Goal: Information Seeking & Learning: Learn about a topic

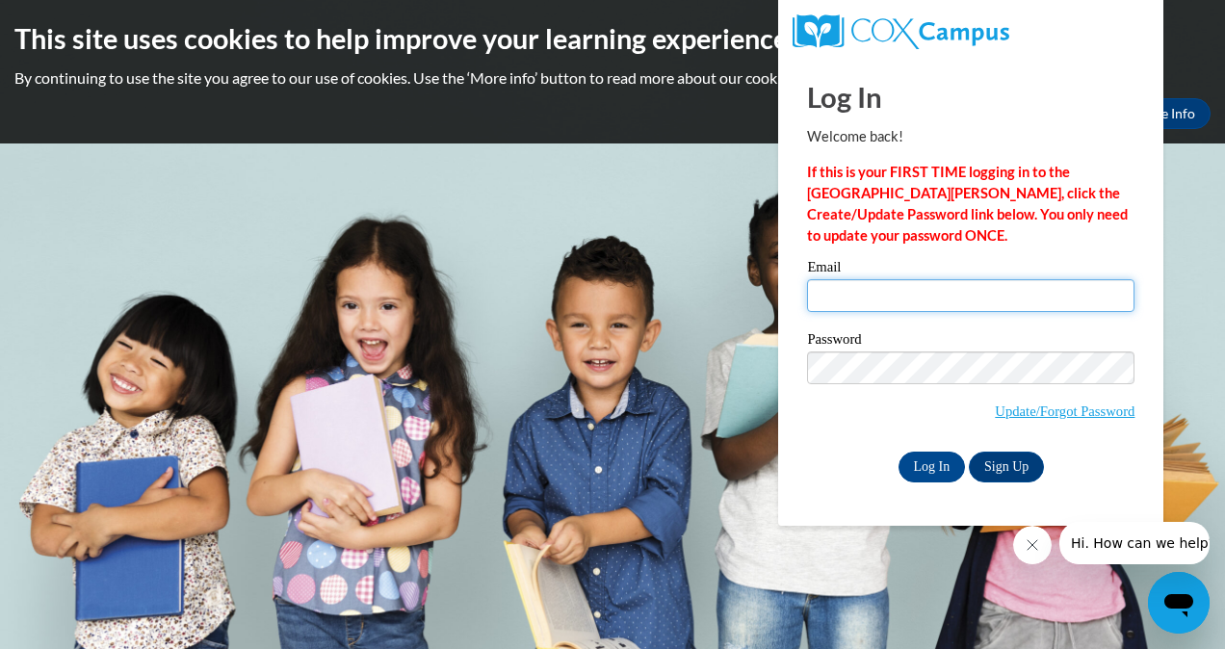
click at [822, 288] on input "Email" at bounding box center [971, 295] width 328 height 33
type input "Sfenton@chrisapp.org"
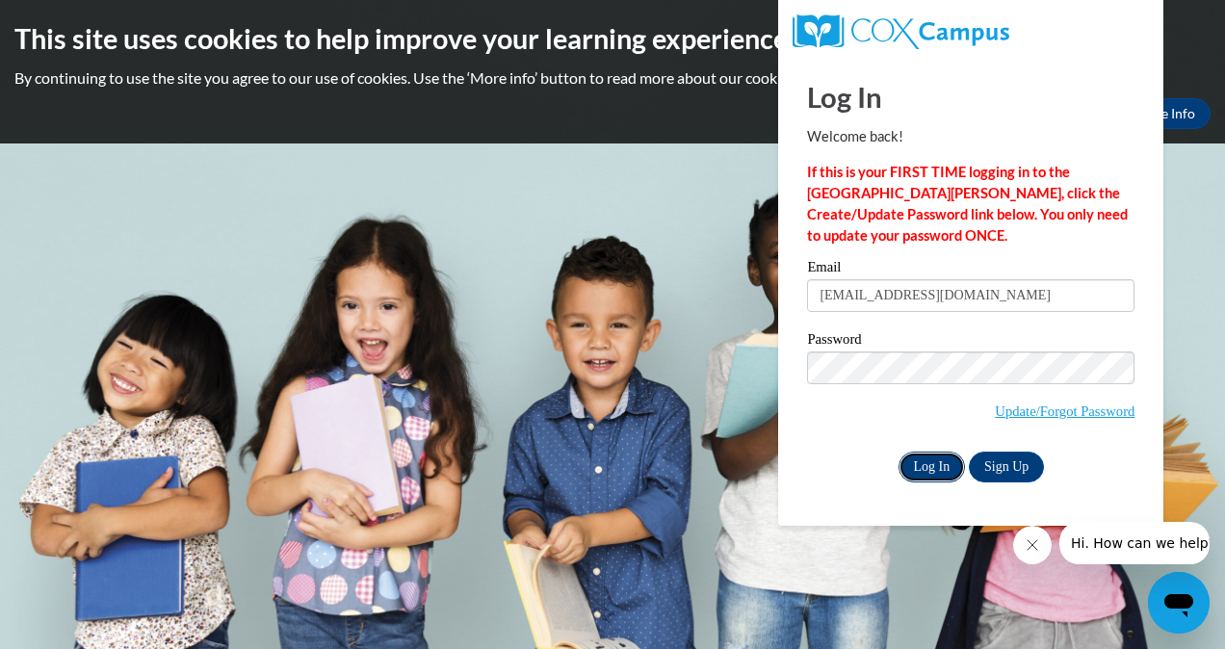
click at [932, 466] on input "Log In" at bounding box center [932, 467] width 67 height 31
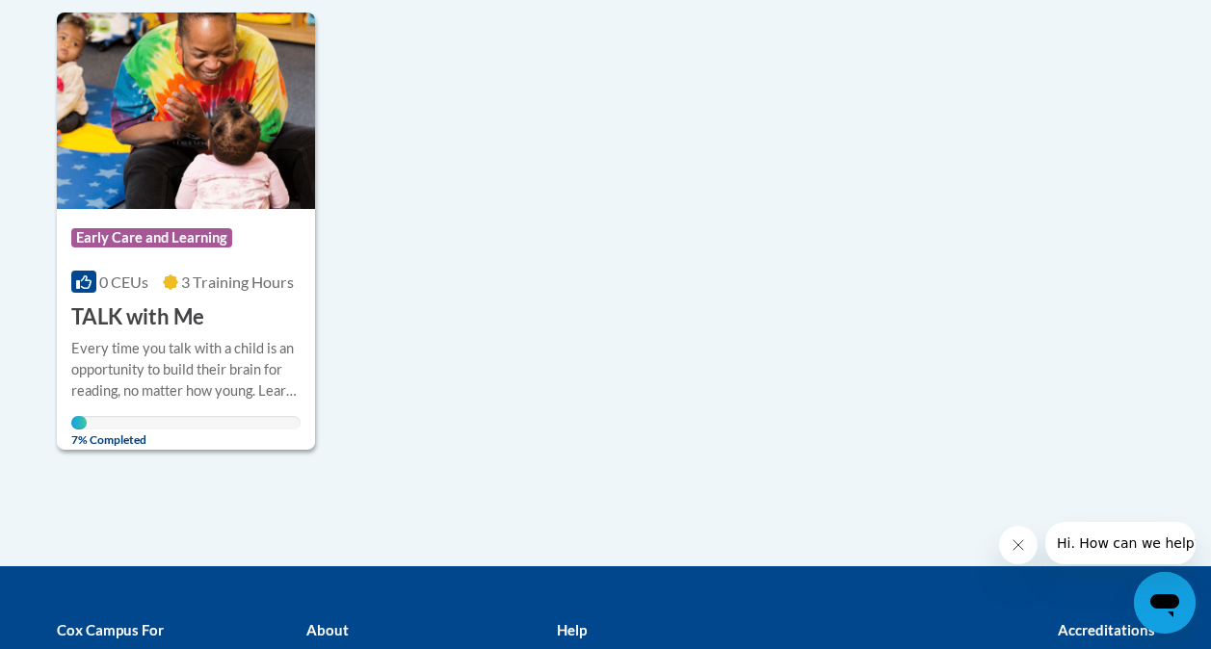
scroll to position [385, 0]
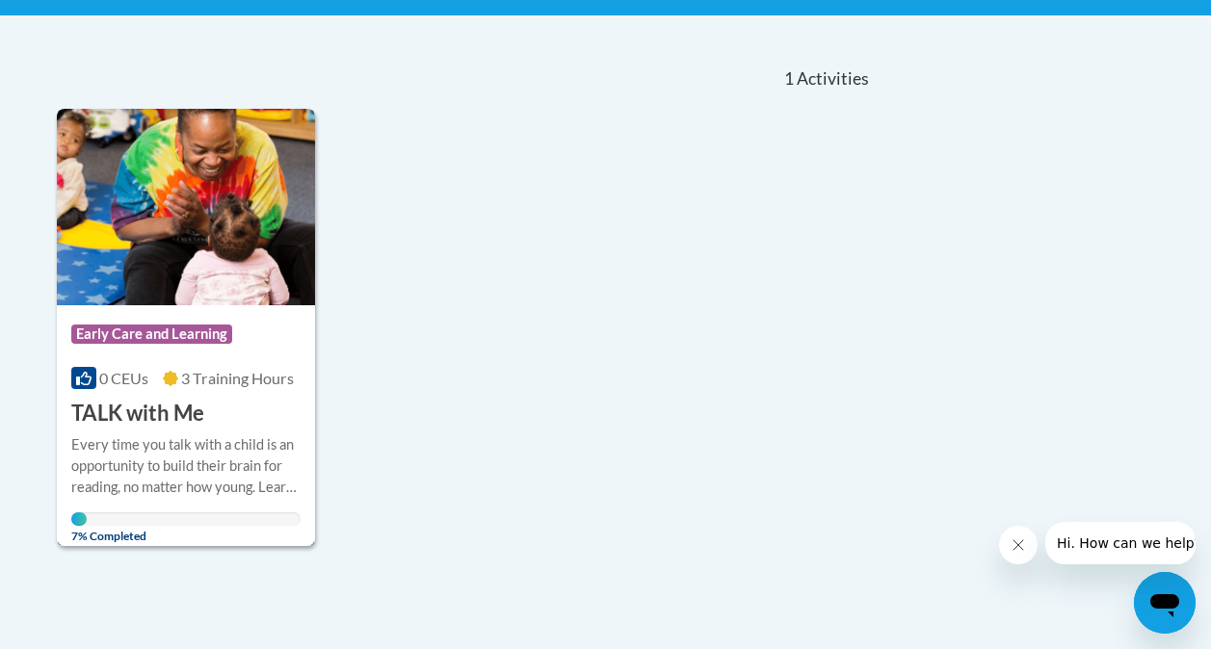
click at [224, 195] on img at bounding box center [186, 207] width 258 height 197
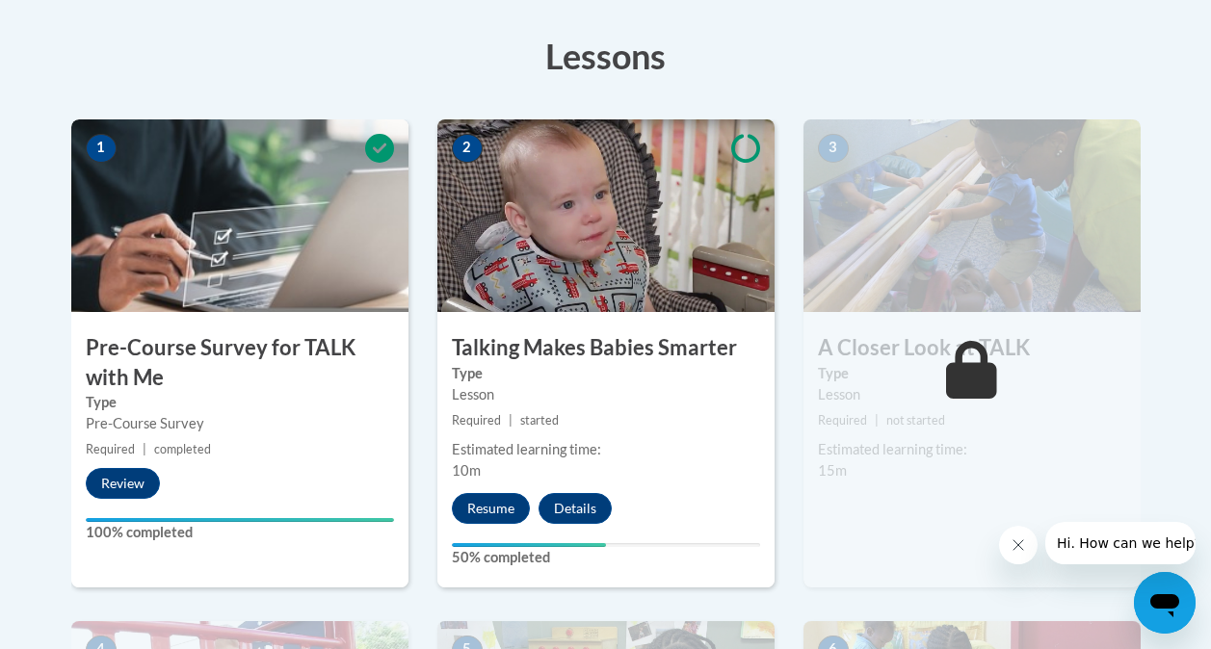
scroll to position [542, 0]
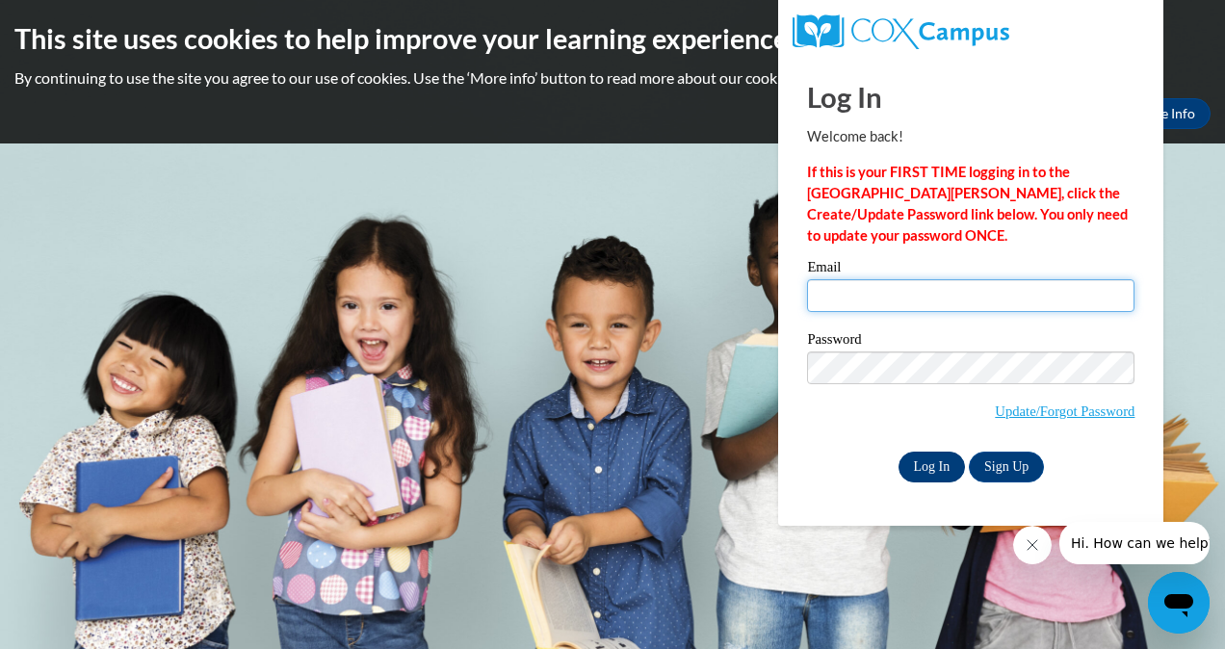
type input "Sfenton@chrisapp.org"
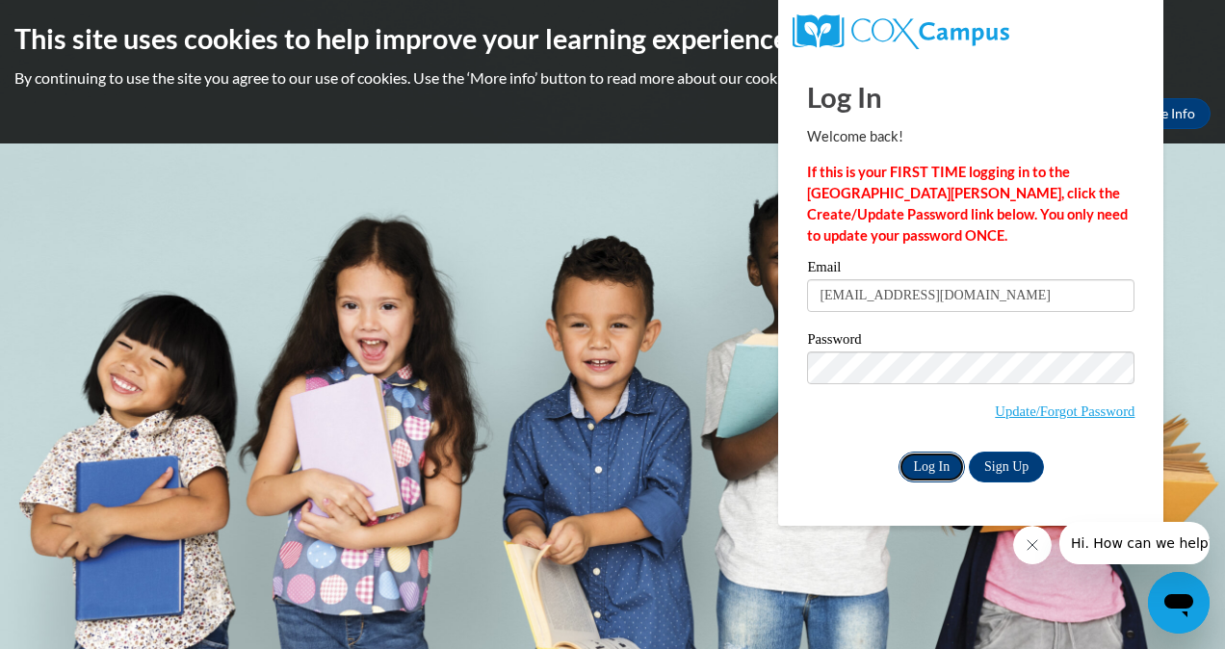
click at [921, 464] on input "Log In" at bounding box center [932, 467] width 67 height 31
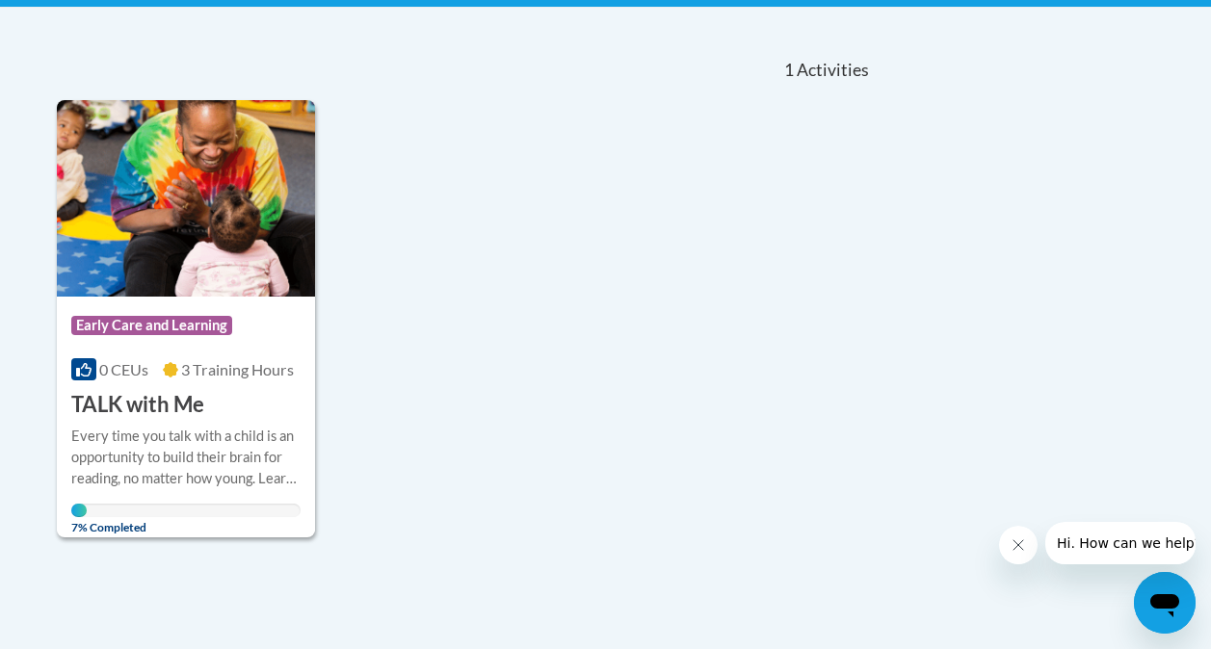
scroll to position [385, 0]
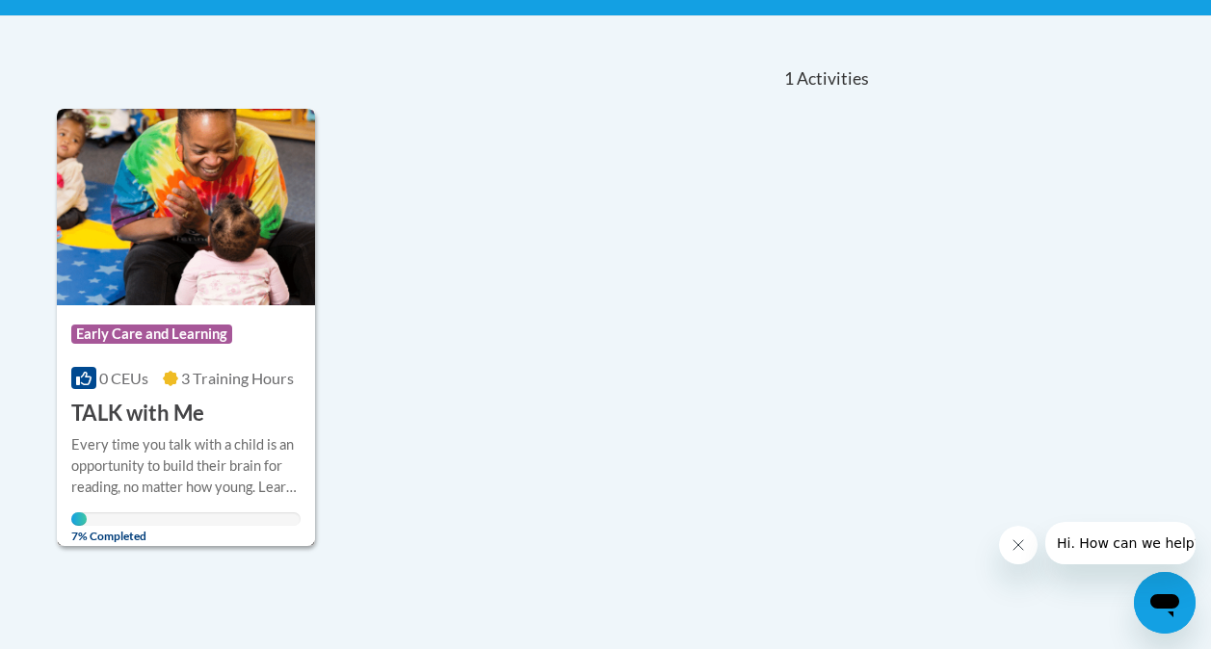
click at [193, 221] on img at bounding box center [186, 207] width 258 height 197
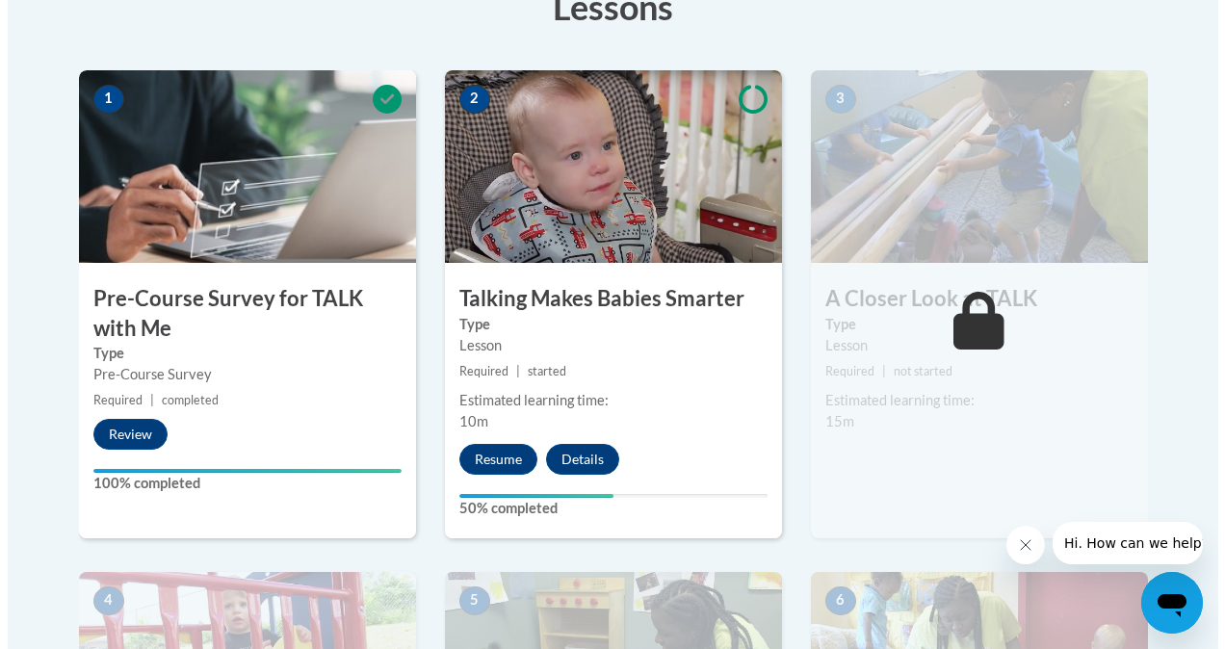
scroll to position [578, 0]
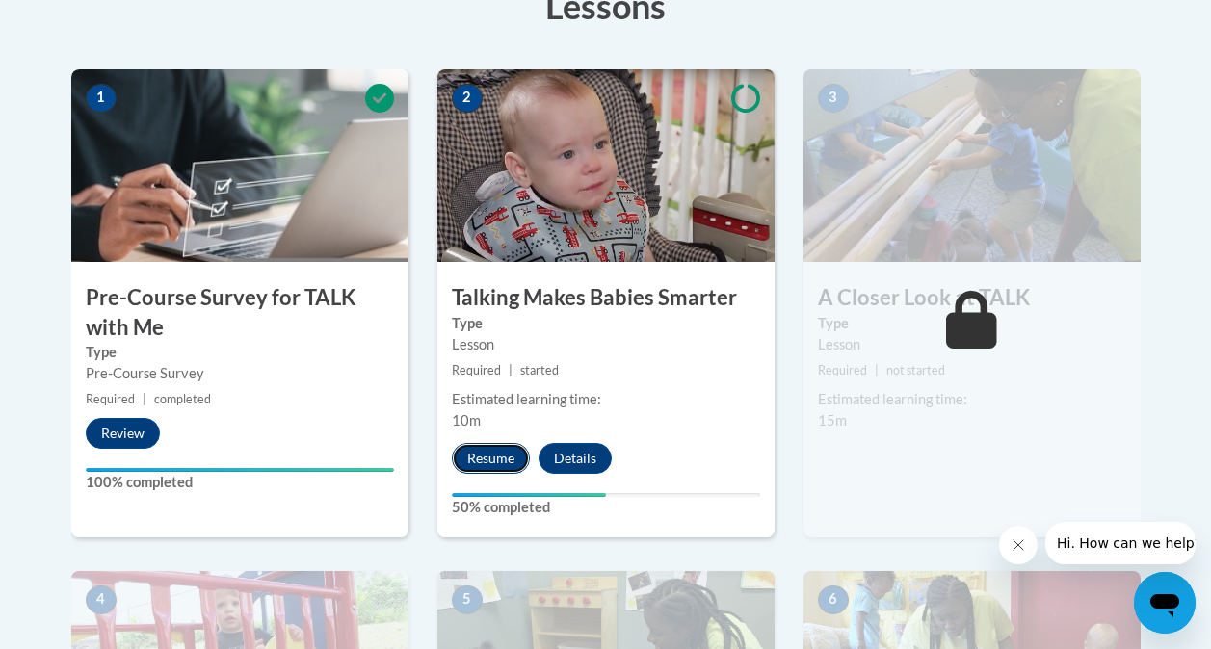
click at [499, 460] on button "Resume" at bounding box center [491, 458] width 78 height 31
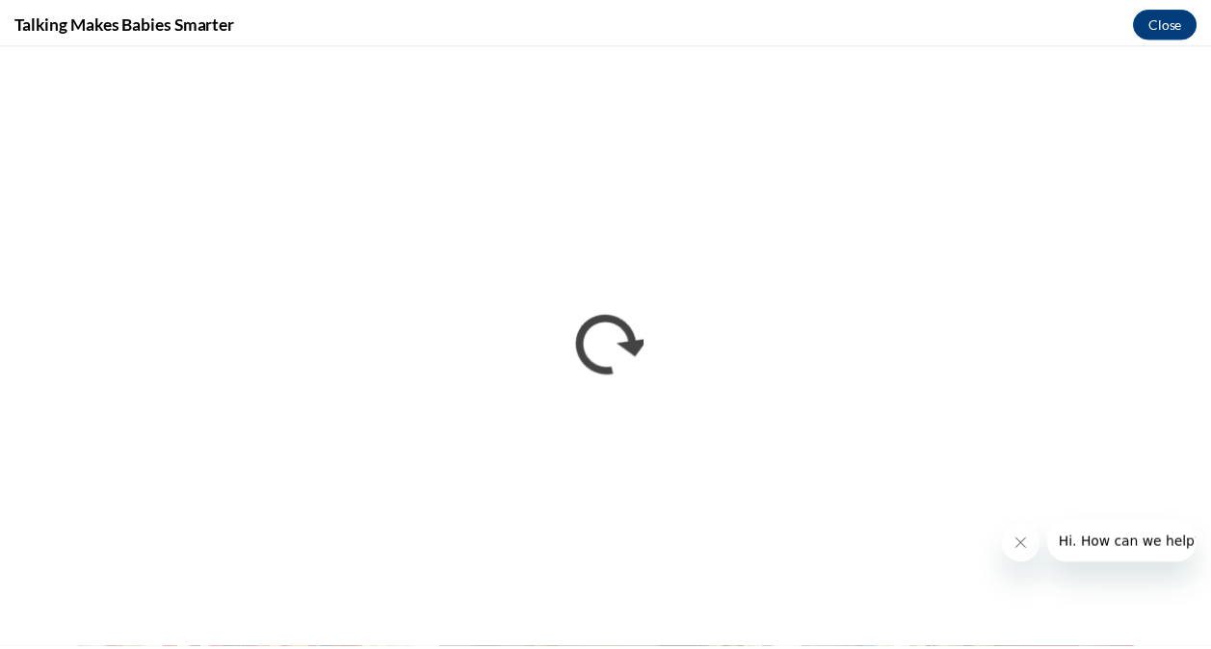
scroll to position [0, 0]
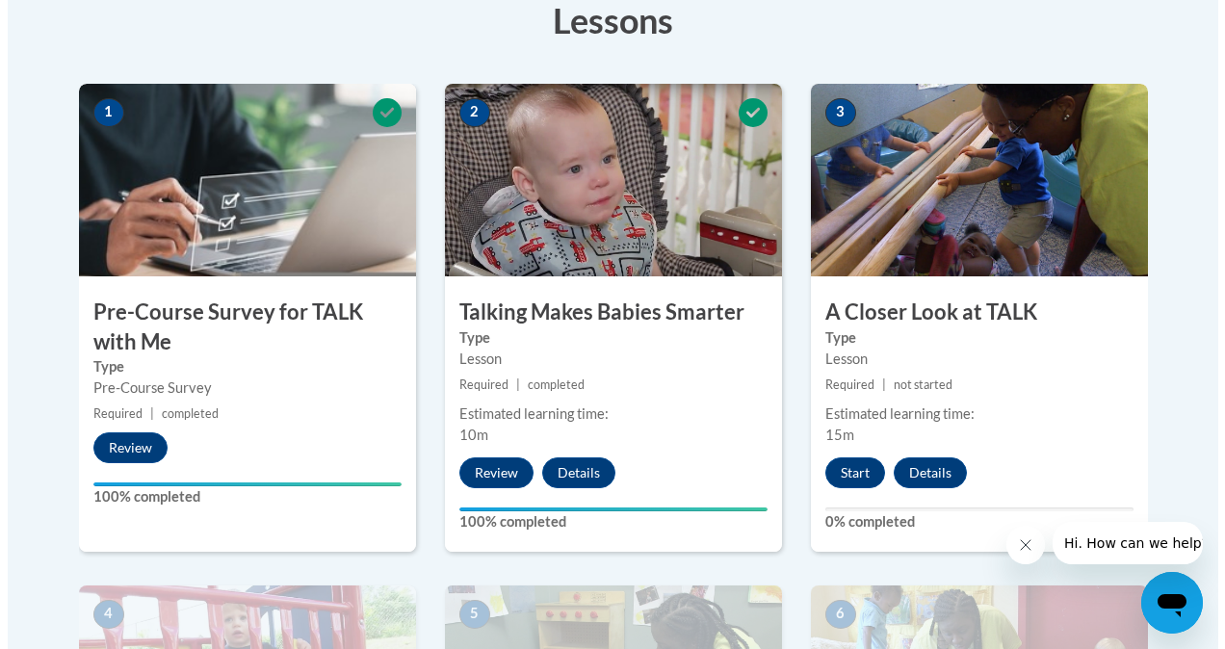
scroll to position [565, 0]
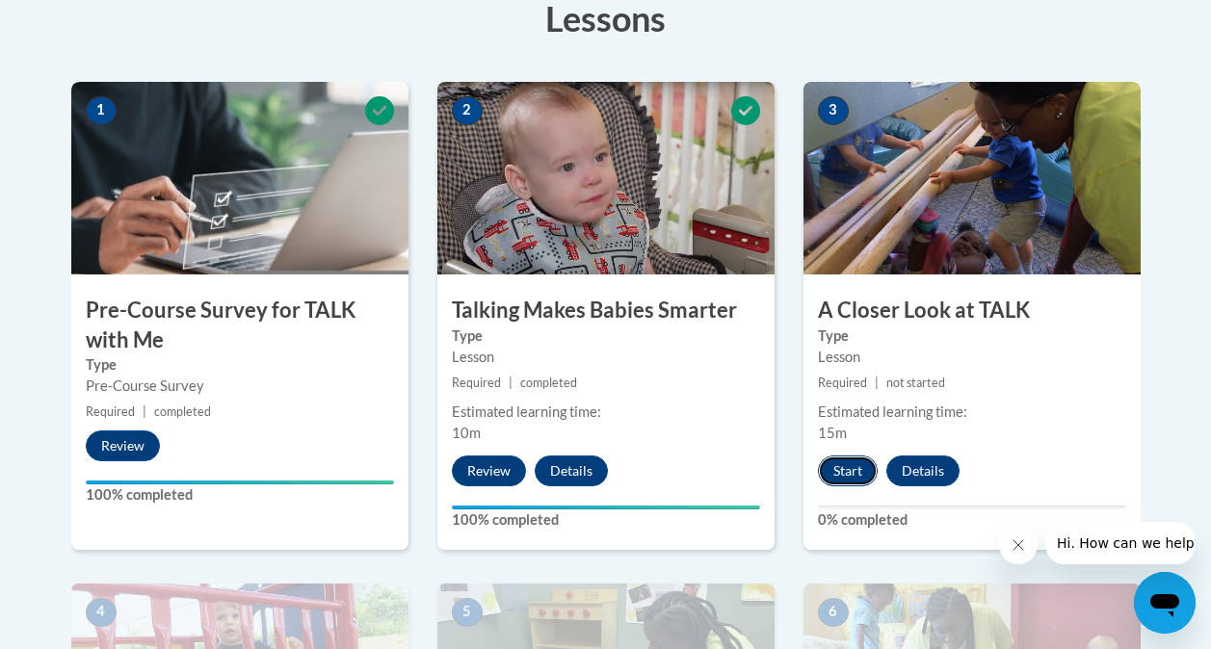
click at [844, 467] on button "Start" at bounding box center [848, 471] width 60 height 31
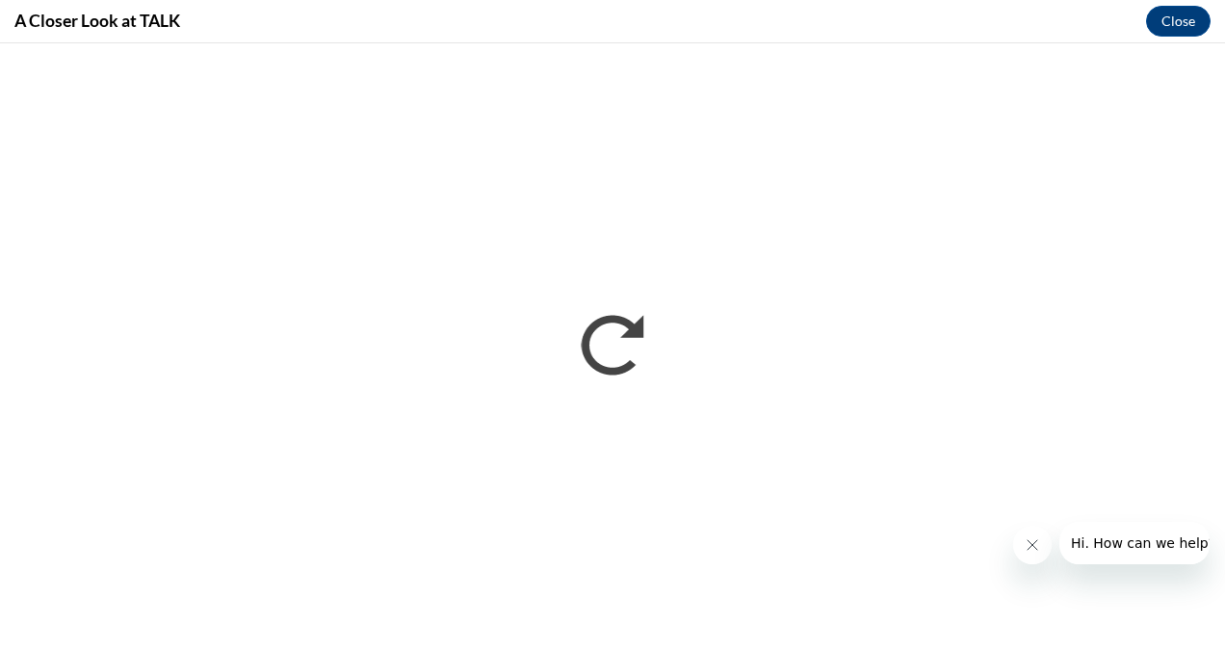
scroll to position [0, 0]
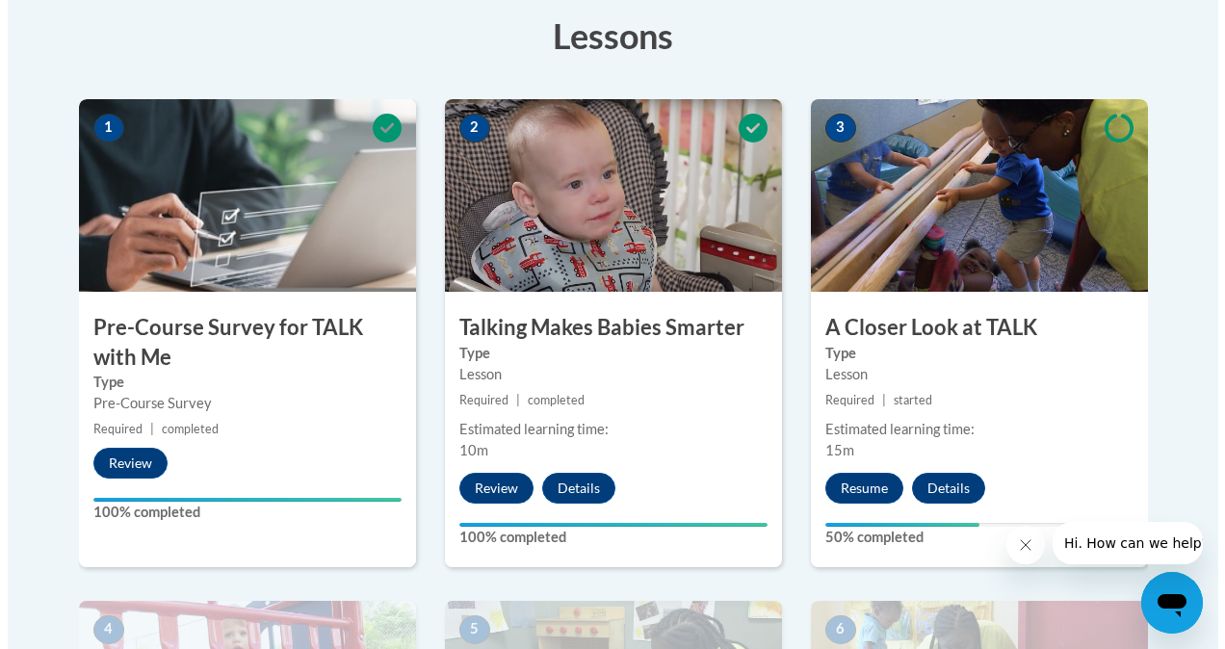
scroll to position [557, 0]
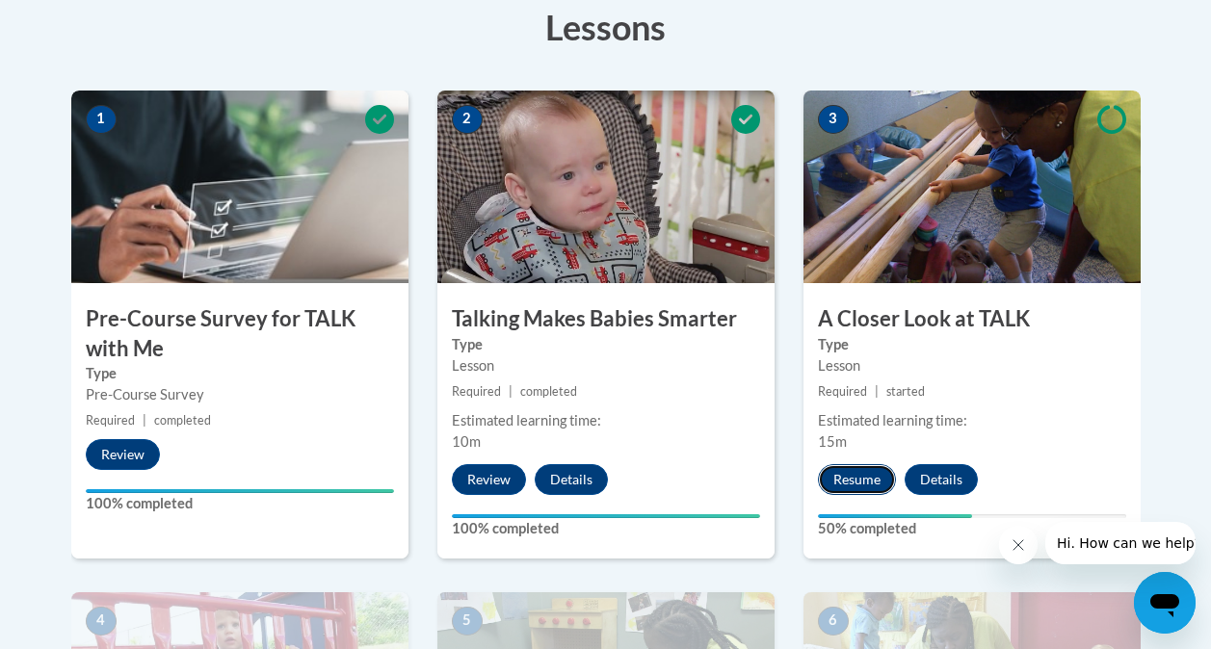
click at [856, 477] on button "Resume" at bounding box center [857, 479] width 78 height 31
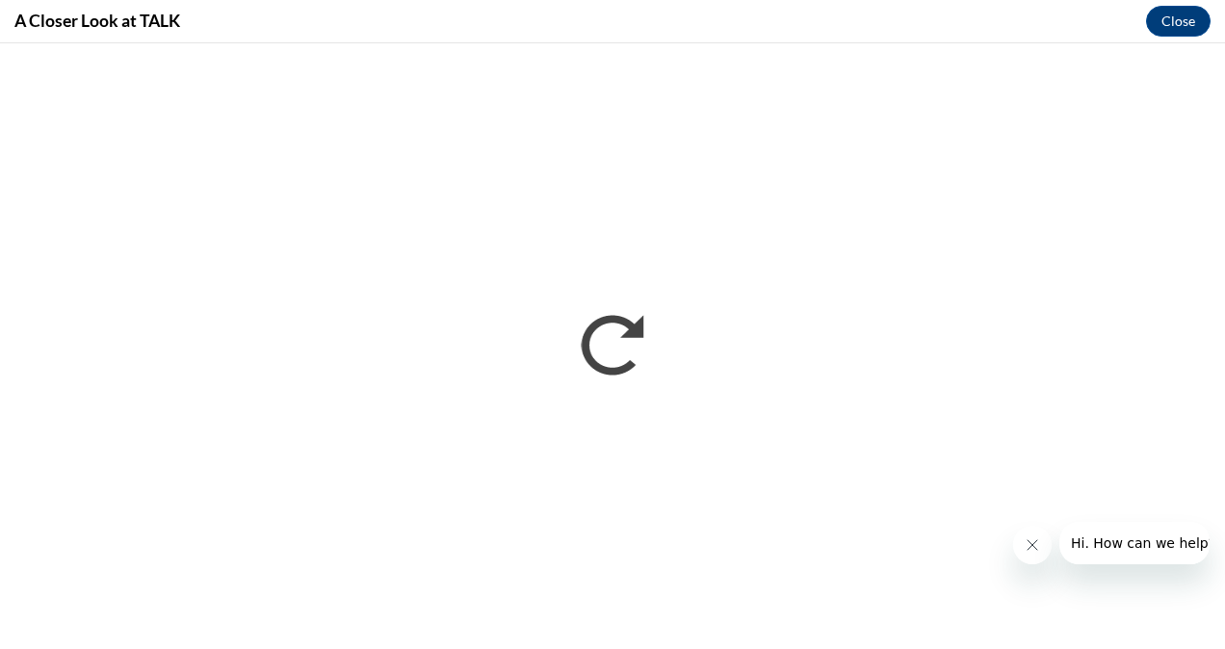
scroll to position [0, 0]
click at [1105, 542] on span "Hi. How can we help?" at bounding box center [1142, 543] width 145 height 15
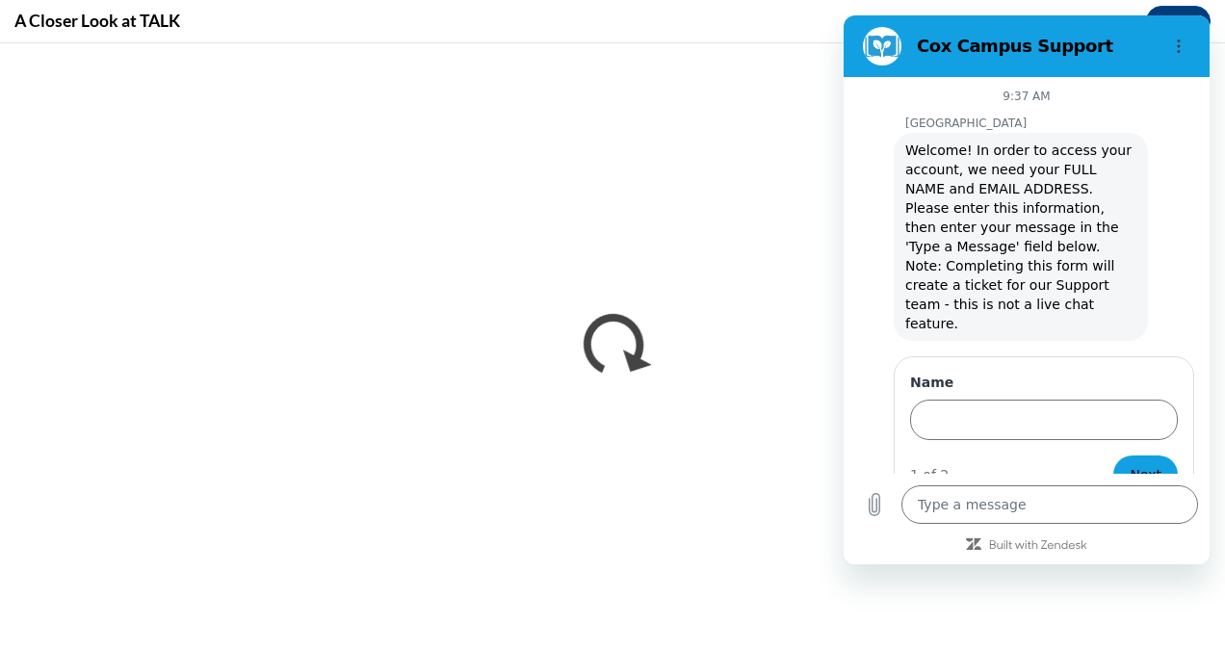
click at [862, 91] on div "9:37 AM" at bounding box center [1027, 96] width 366 height 15
click at [1155, 463] on span "Next" at bounding box center [1146, 474] width 32 height 23
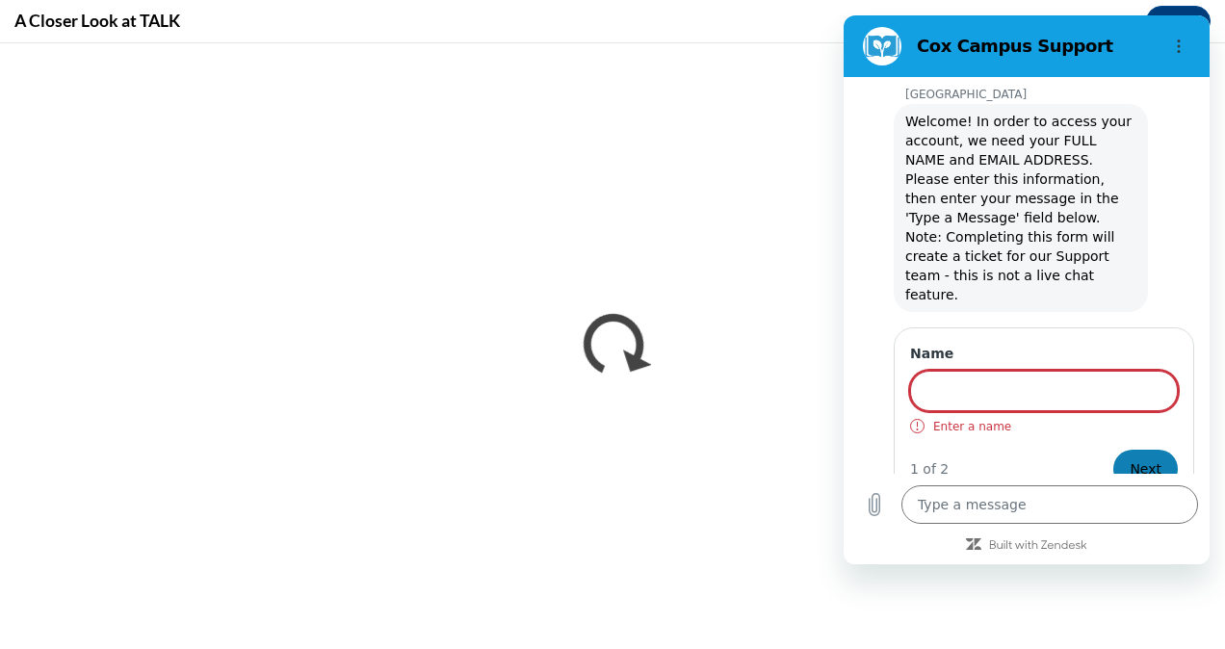
scroll to position [41, 0]
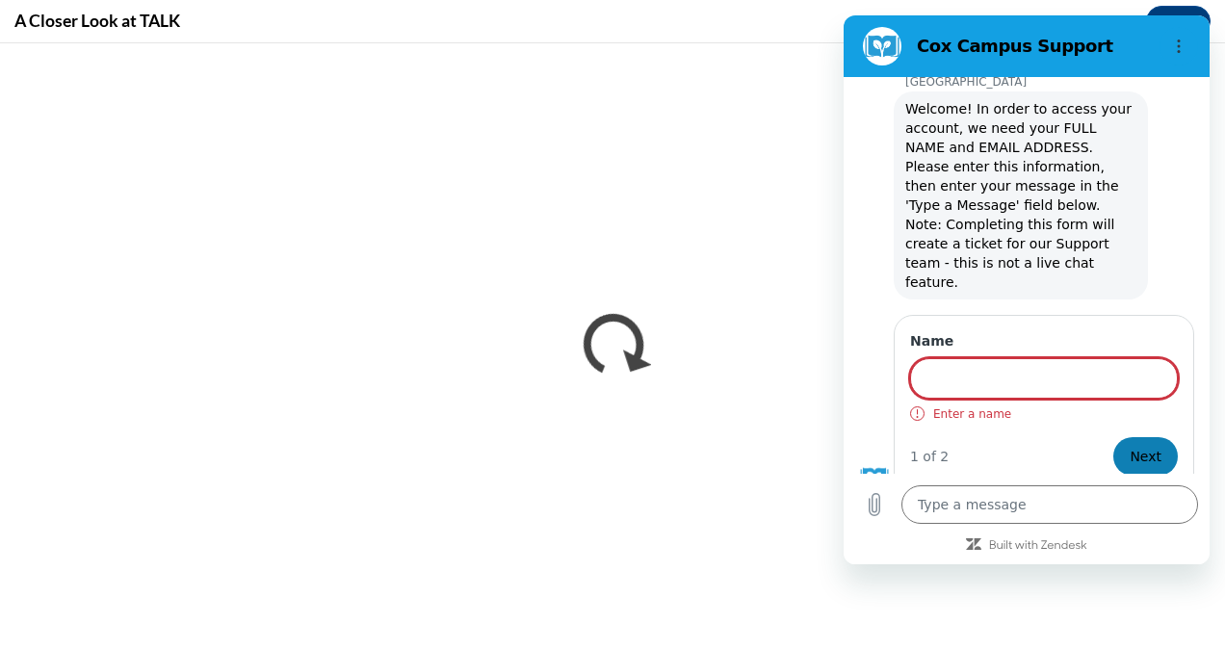
click at [1142, 445] on span "Next" at bounding box center [1146, 456] width 32 height 23
click at [1132, 445] on span "Next" at bounding box center [1146, 456] width 32 height 23
click at [1189, 17] on section "Cox Campus Support" at bounding box center [1027, 46] width 366 height 62
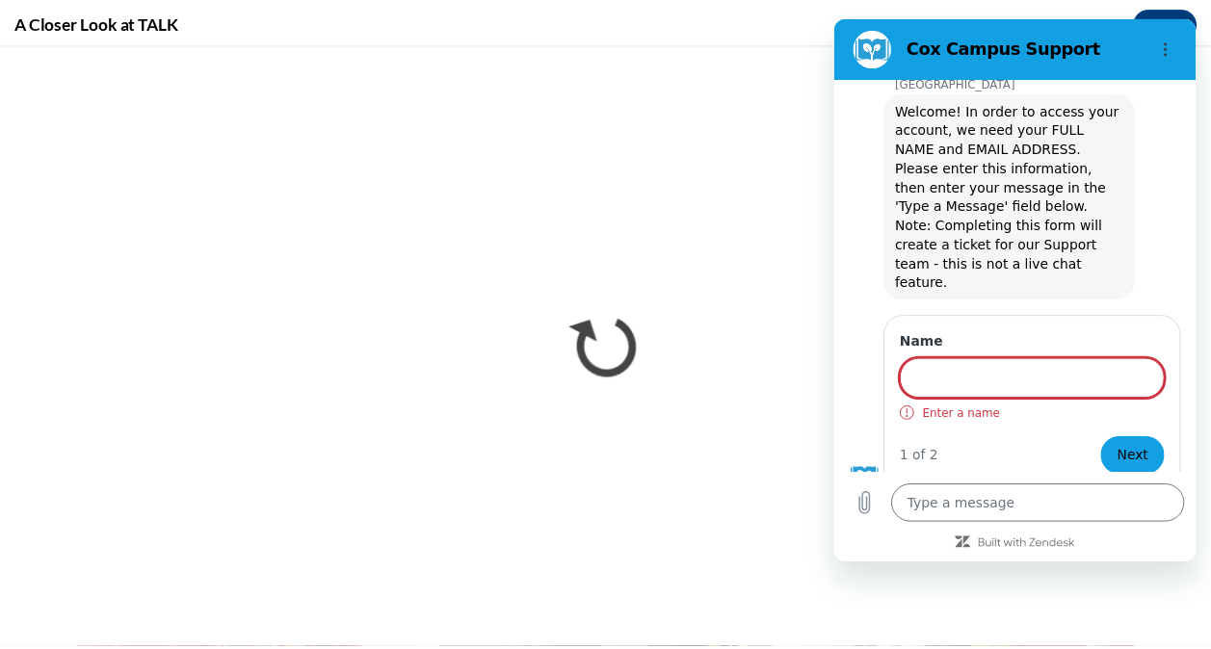
scroll to position [0, 0]
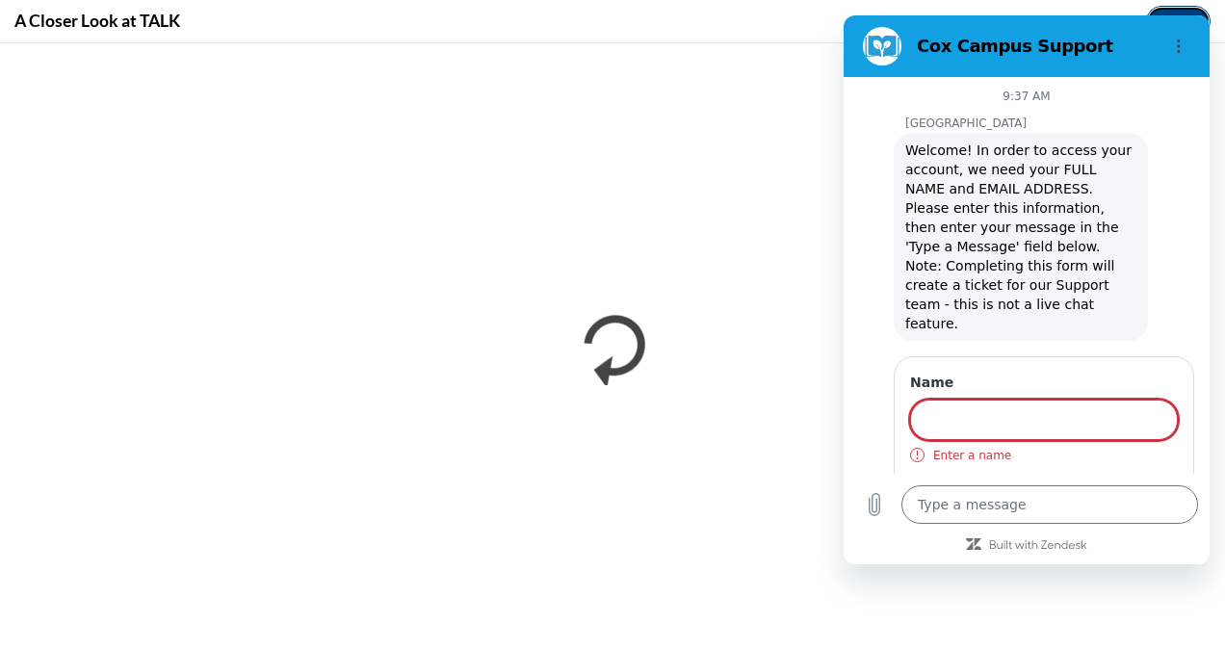
click at [1174, 10] on button "Close" at bounding box center [1178, 21] width 65 height 31
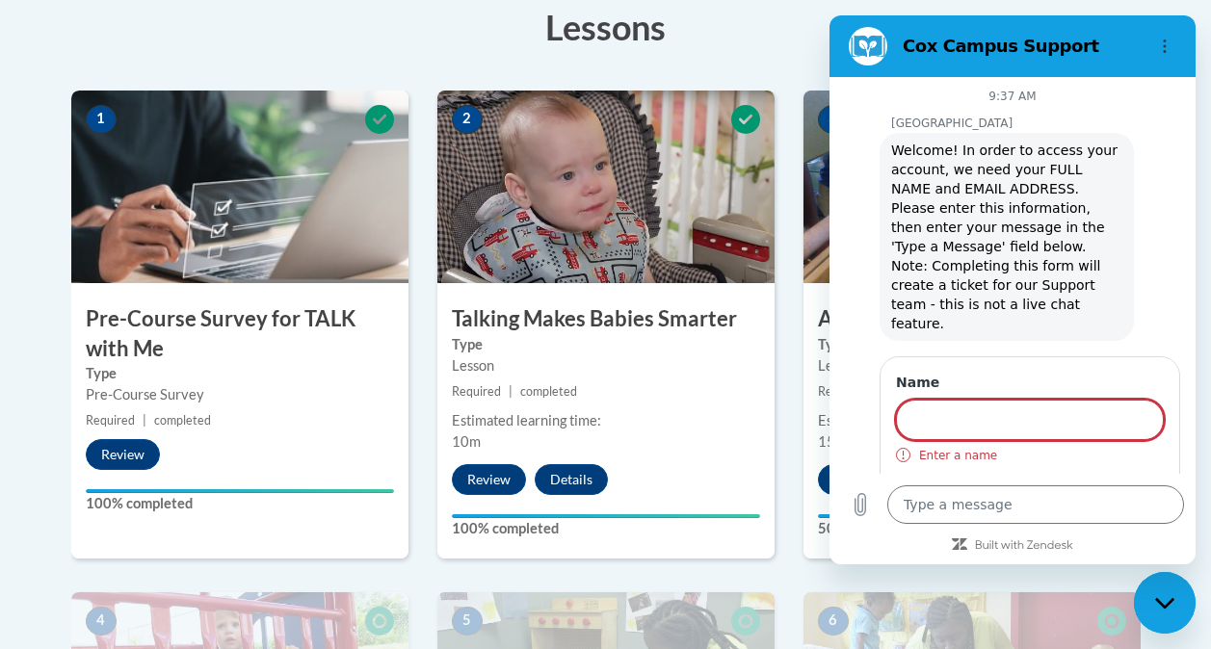
click at [1167, 602] on icon "Close messaging window" at bounding box center [1165, 603] width 20 height 13
type textarea "x"
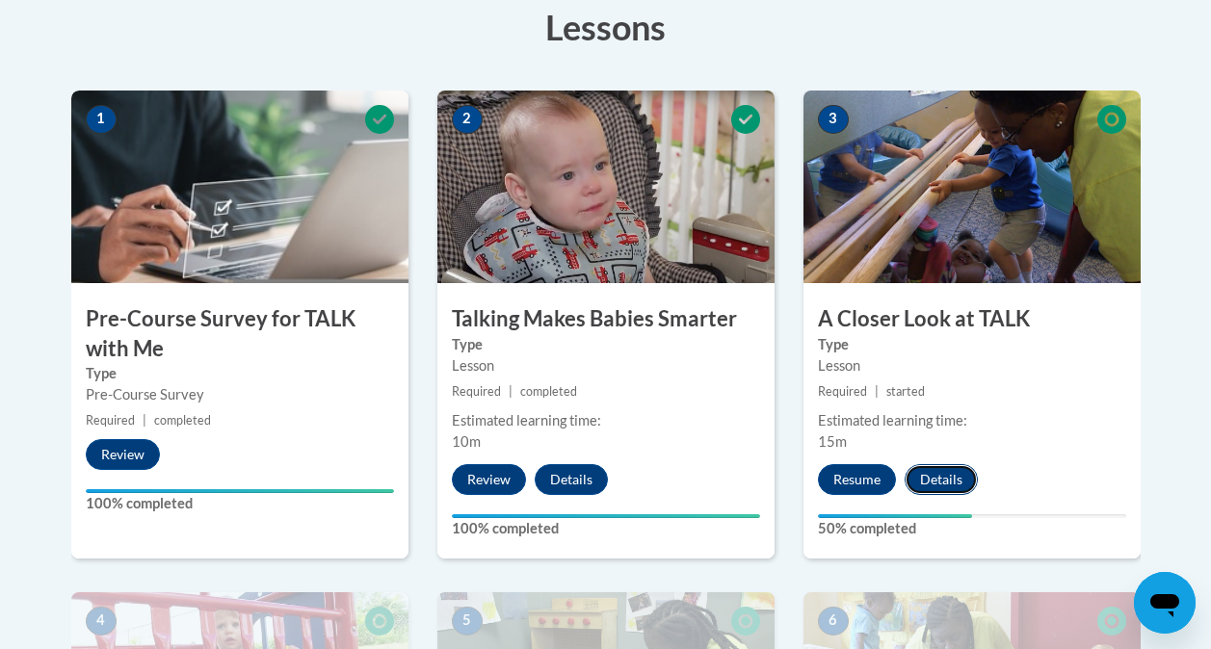
click at [941, 482] on button "Details" at bounding box center [941, 479] width 73 height 31
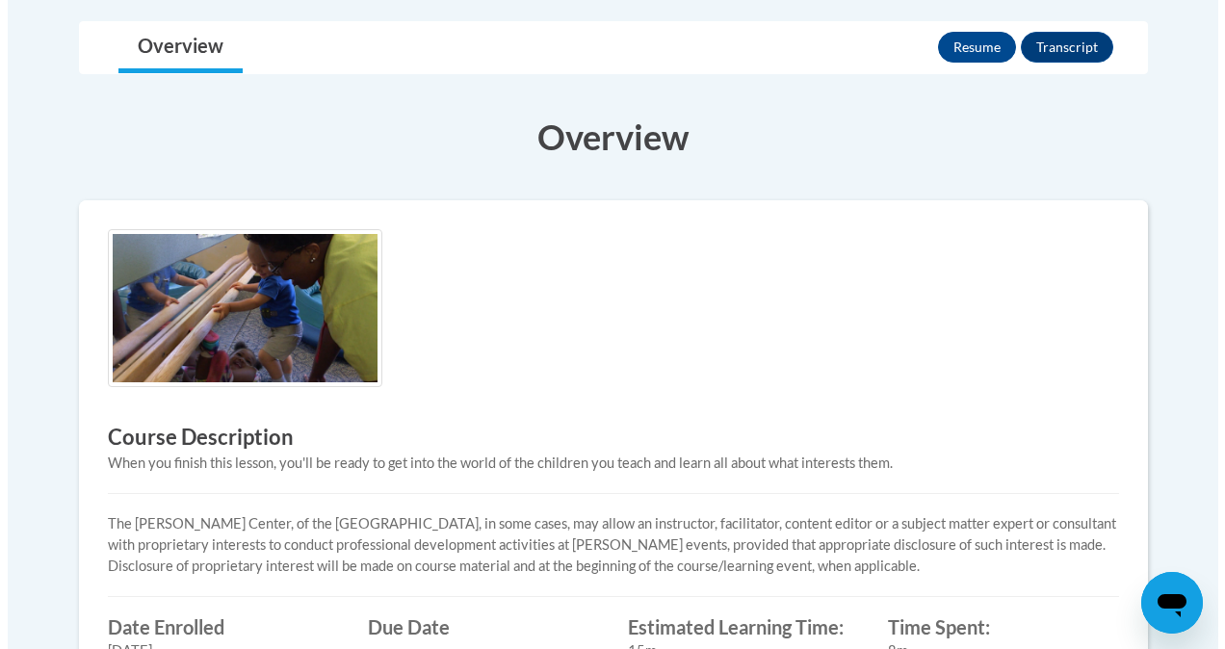
scroll to position [414, 0]
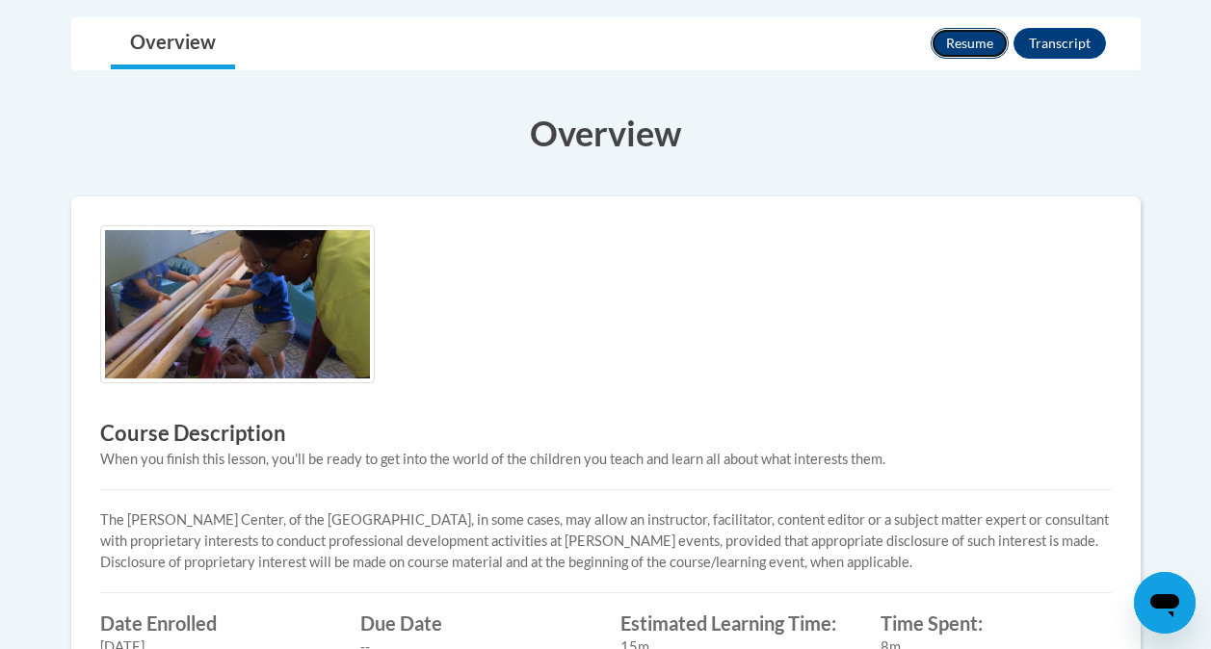
click at [962, 43] on button "Resume" at bounding box center [970, 43] width 78 height 31
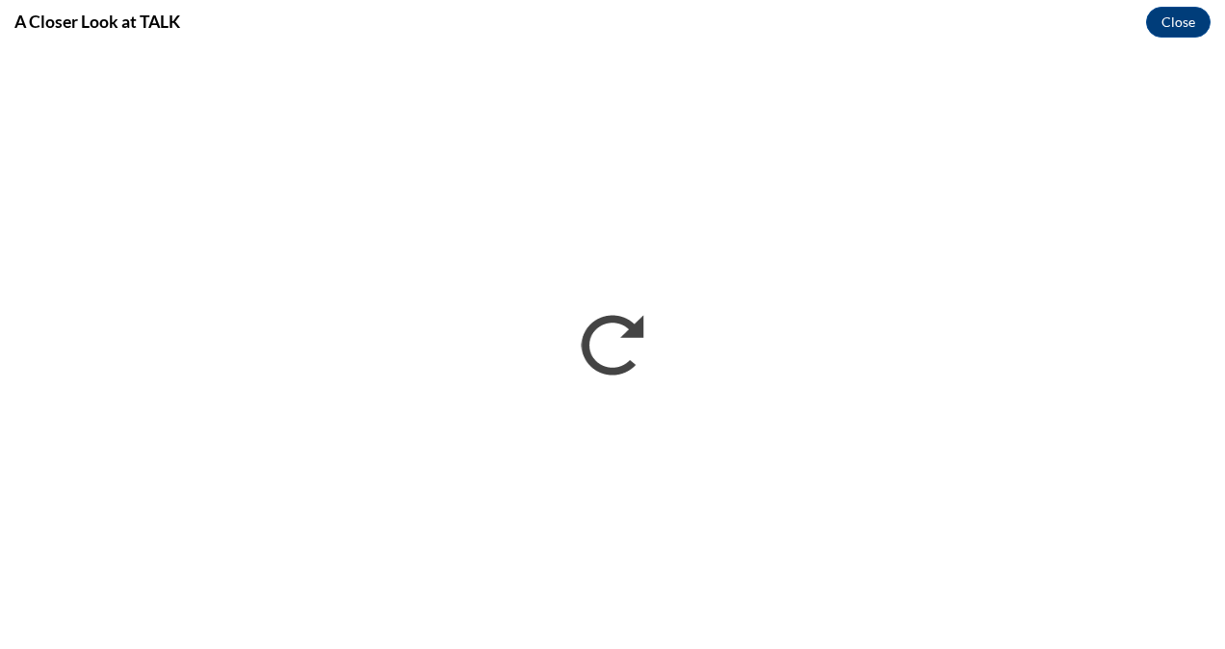
scroll to position [0, 0]
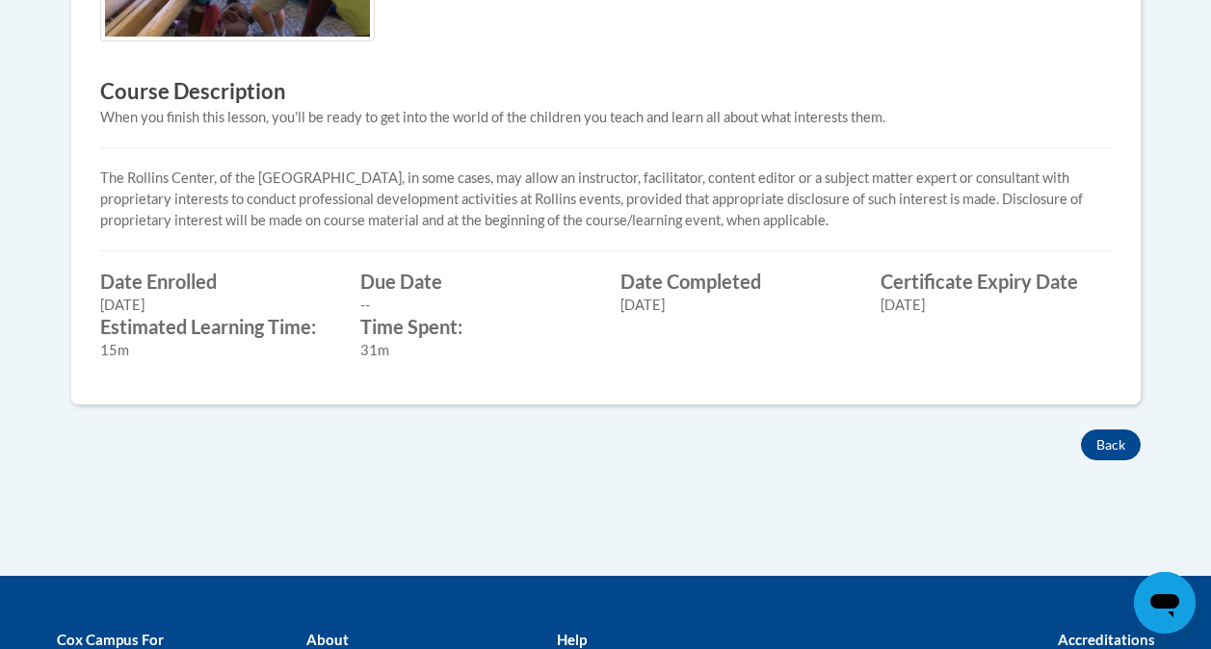
scroll to position [748, 0]
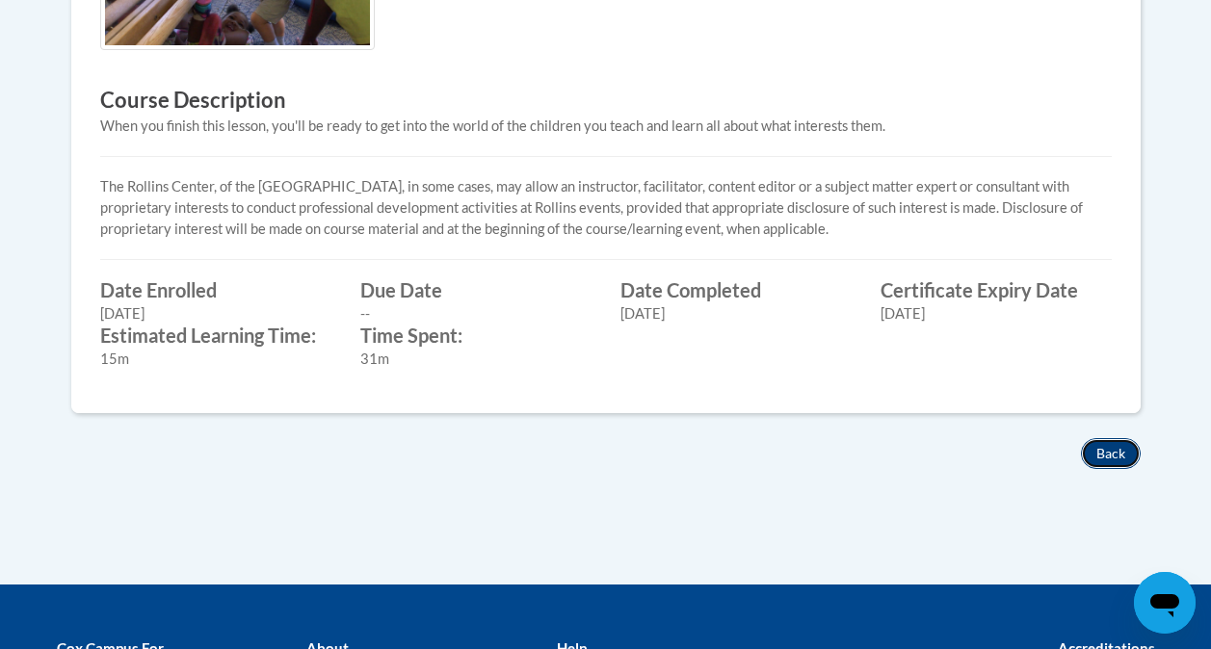
click at [1104, 450] on button "Back" at bounding box center [1111, 453] width 60 height 31
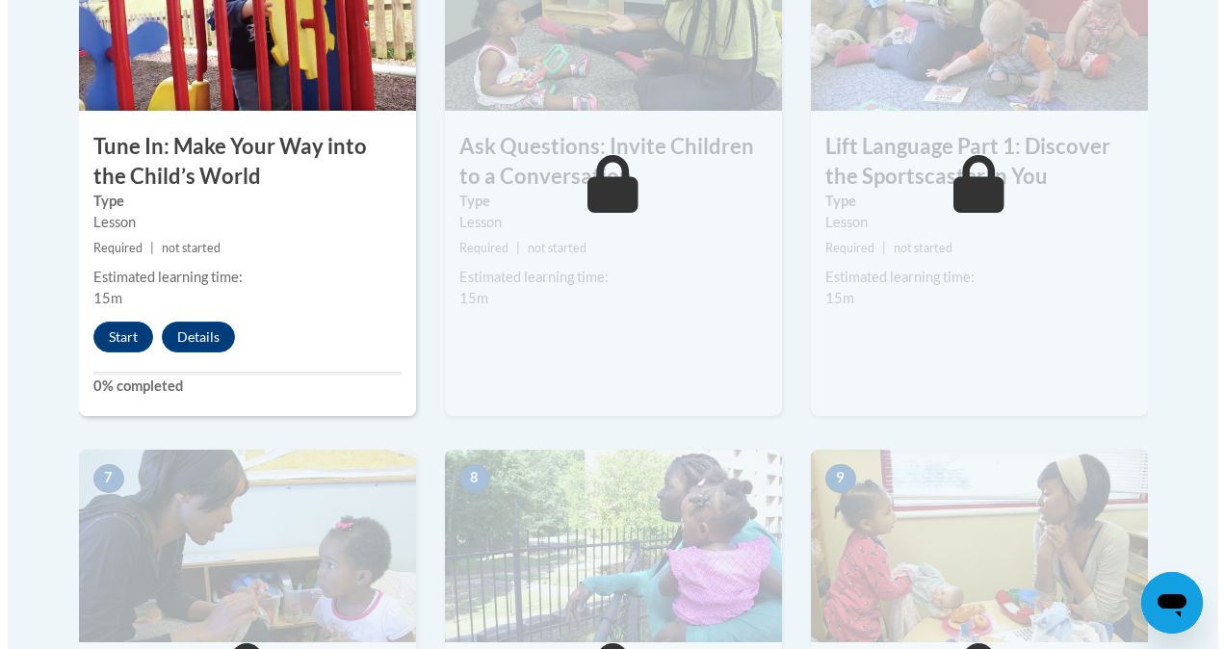
scroll to position [1257, 0]
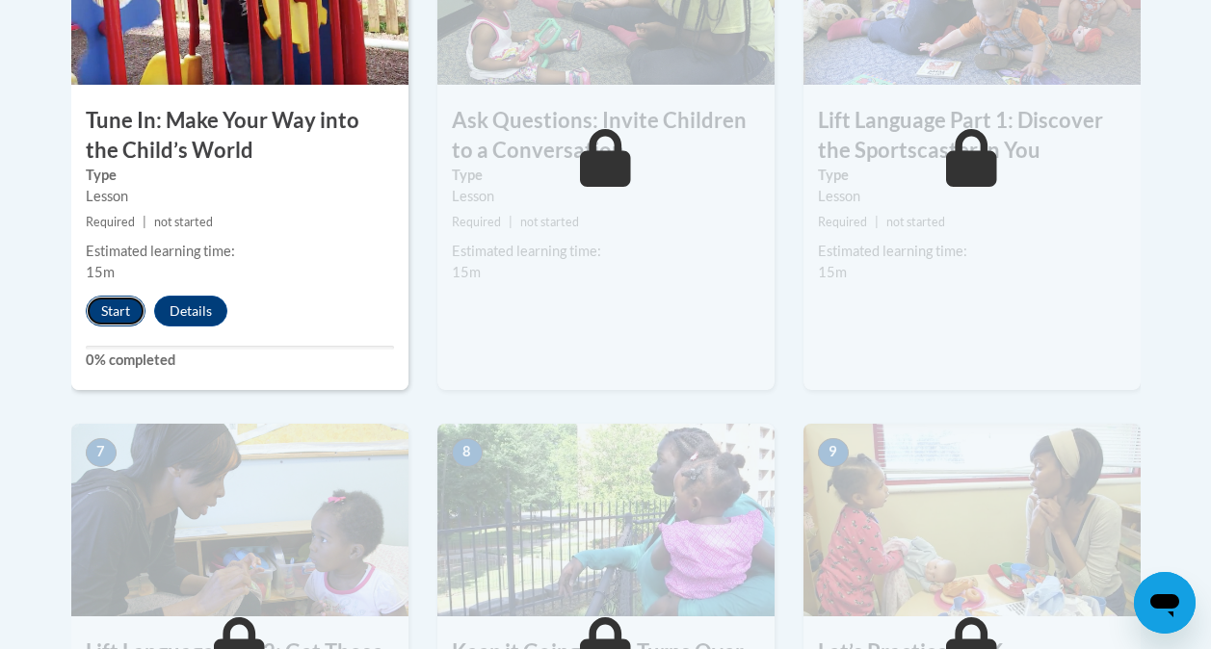
click at [119, 314] on button "Start" at bounding box center [116, 311] width 60 height 31
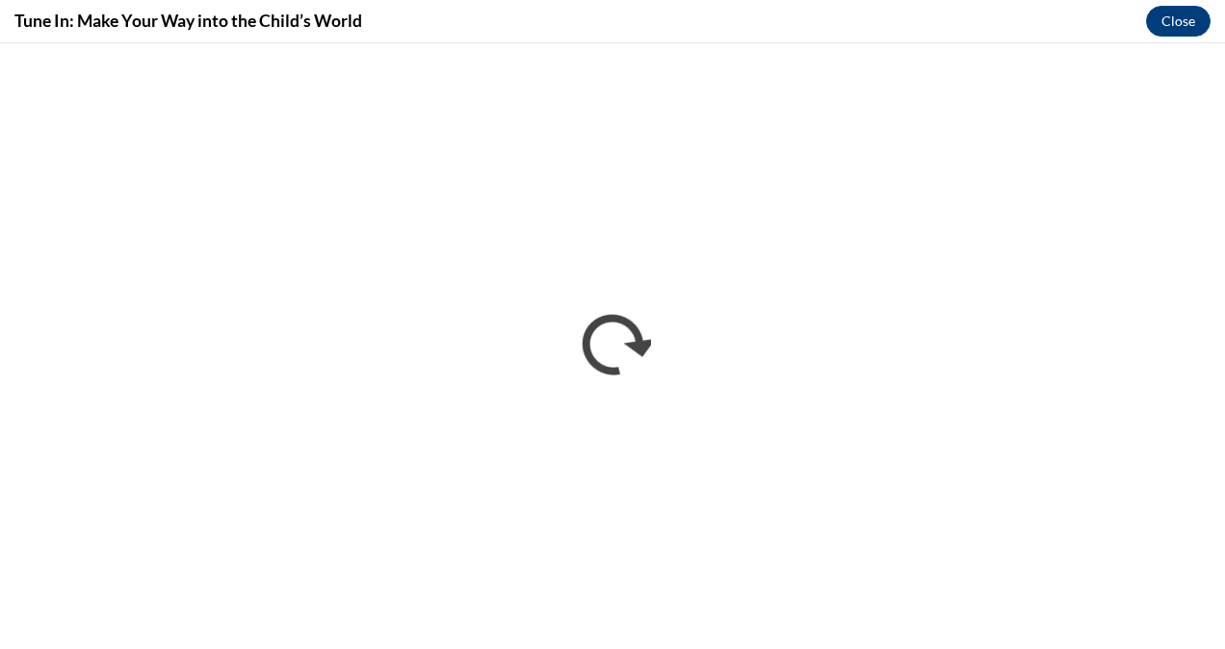
scroll to position [0, 0]
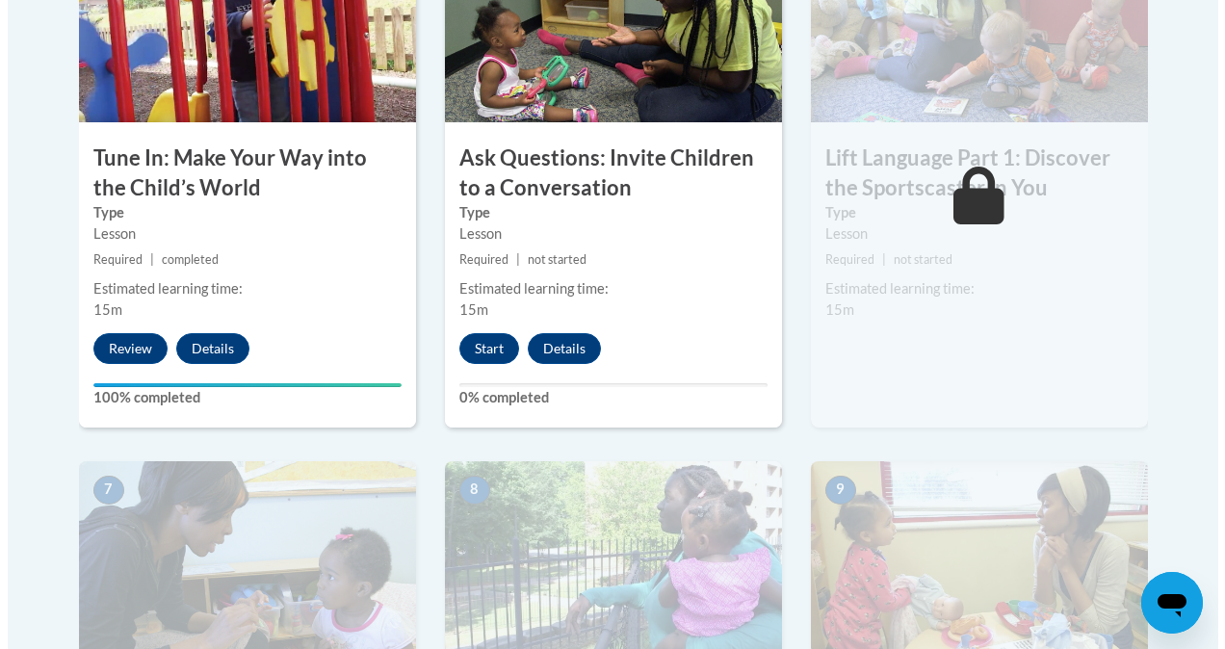
scroll to position [1215, 0]
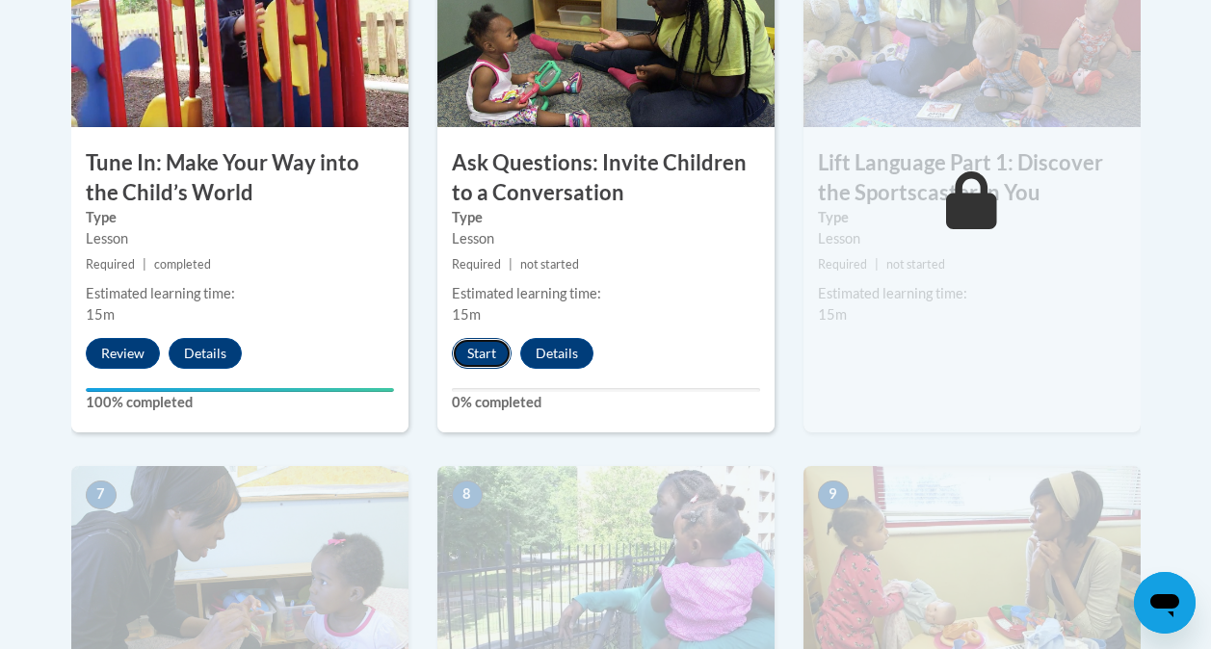
click at [475, 352] on button "Start" at bounding box center [482, 353] width 60 height 31
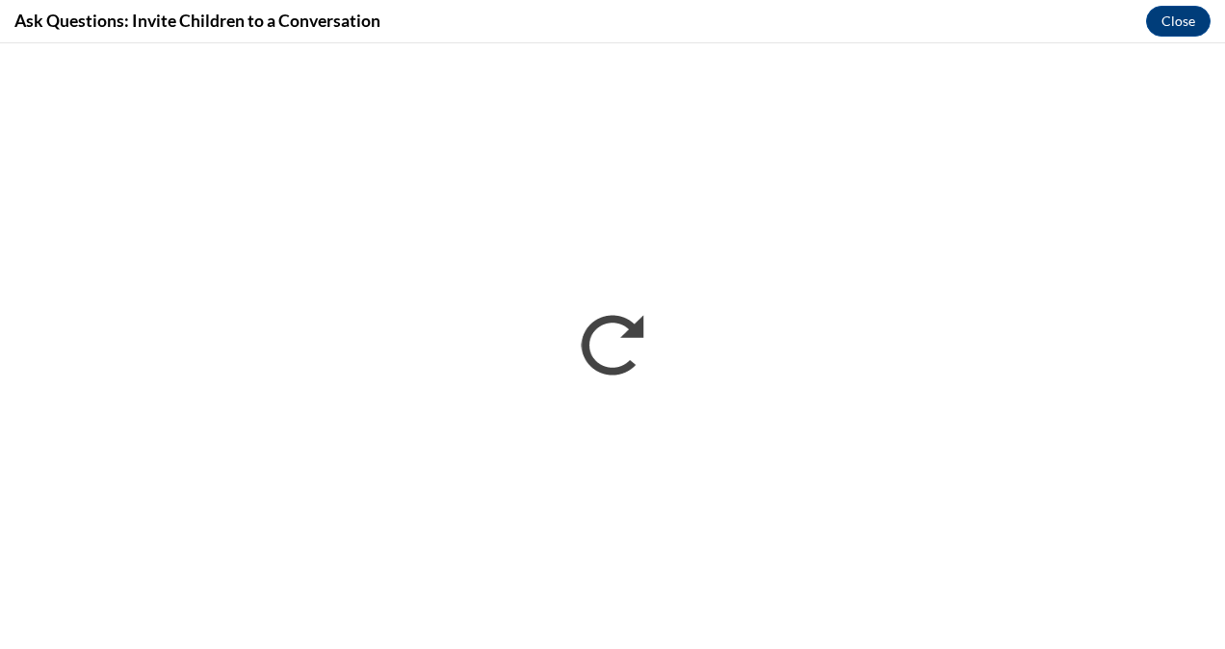
scroll to position [0, 0]
